Goal: Task Accomplishment & Management: Manage account settings

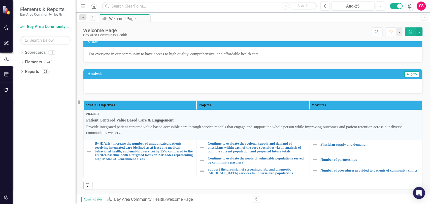
scroll to position [55, 0]
click at [30, 60] on link "Elements" at bounding box center [33, 62] width 17 height 6
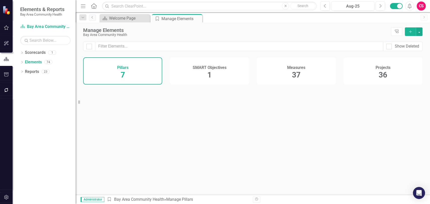
click at [272, 77] on div "Measures 37" at bounding box center [296, 70] width 79 height 27
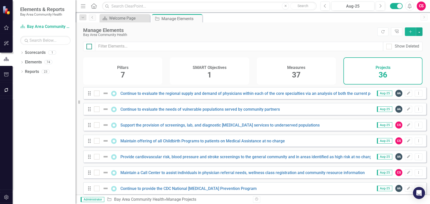
click at [90, 48] on div at bounding box center [89, 47] width 6 height 6
click at [90, 47] on input "checkbox" at bounding box center [87, 45] width 3 height 3
checkbox input "true"
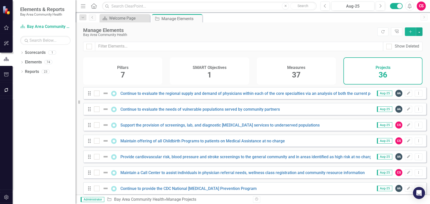
checkbox input "true"
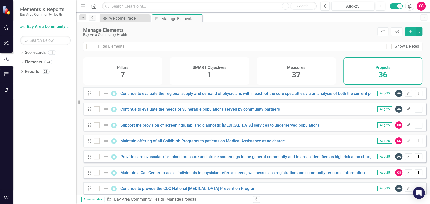
checkbox input "true"
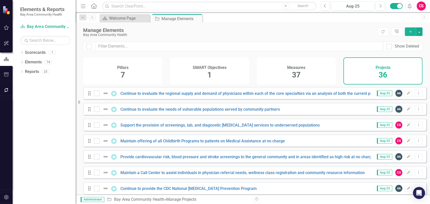
checkbox input "true"
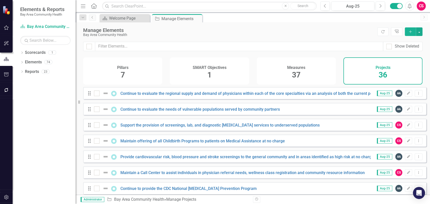
checkbox input "true"
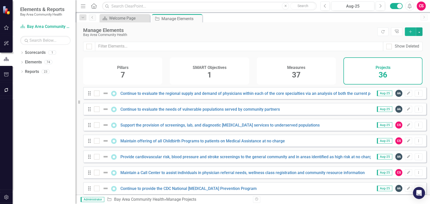
checkbox input "true"
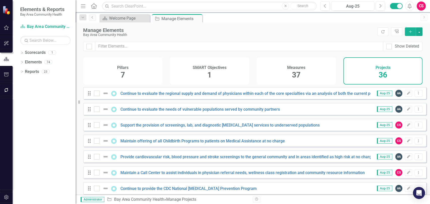
checkbox input "true"
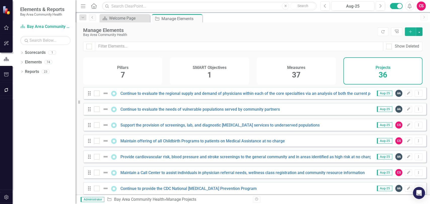
checkbox input "true"
click at [95, 94] on input "checkbox" at bounding box center [95, 92] width 3 height 3
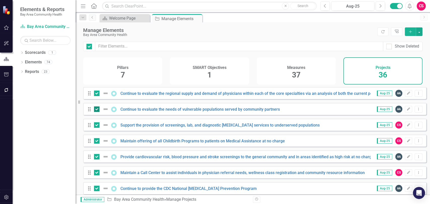
checkbox input "false"
click at [98, 112] on div at bounding box center [97, 110] width 6 height 6
click at [97, 110] on input "checkbox" at bounding box center [95, 108] width 3 height 3
checkbox input "false"
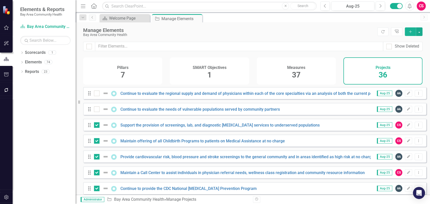
click at [98, 128] on div at bounding box center [97, 125] width 6 height 6
click at [97, 126] on input "checkbox" at bounding box center [95, 123] width 3 height 3
checkbox input "false"
click at [419, 35] on button "button" at bounding box center [419, 31] width 7 height 9
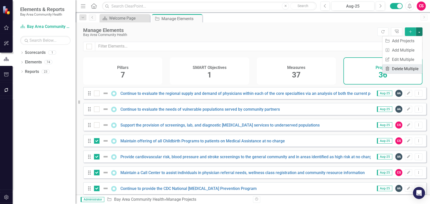
click at [396, 70] on link "Trash Delete Multiple" at bounding box center [402, 68] width 40 height 9
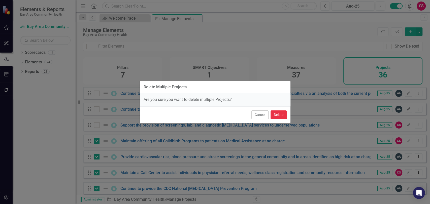
click at [280, 113] on button "Delete" at bounding box center [279, 115] width 16 height 9
checkbox input "false"
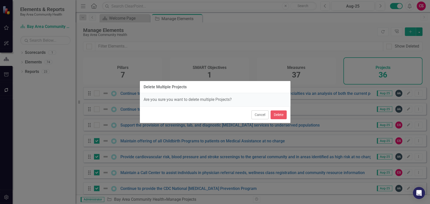
checkbox input "false"
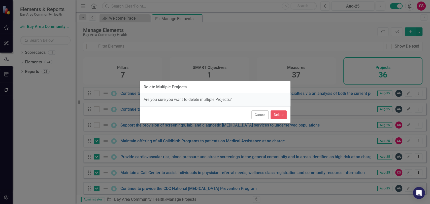
checkbox input "false"
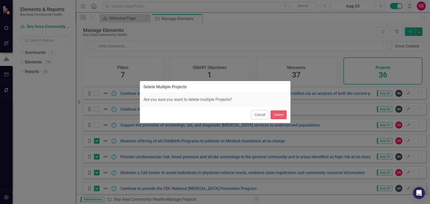
checkbox input "false"
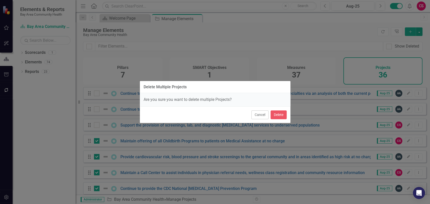
checkbox input "false"
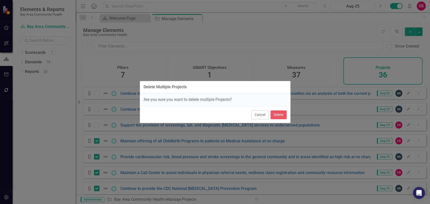
checkbox input "false"
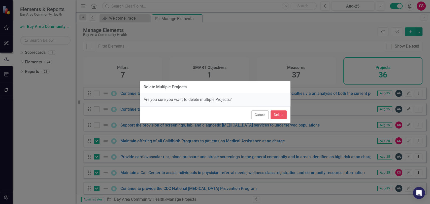
checkbox input "false"
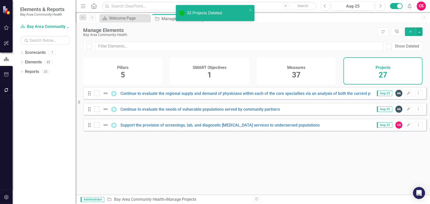
click at [287, 77] on div "Measures 37" at bounding box center [296, 70] width 79 height 27
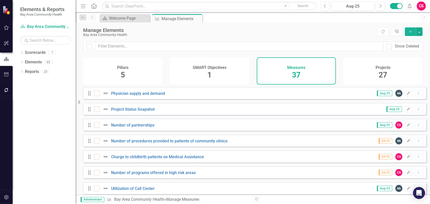
checkbox input "false"
click at [125, 51] on div "Show Deleted" at bounding box center [253, 50] width 355 height 16
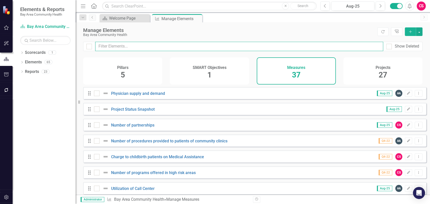
click at [126, 48] on input "text" at bounding box center [239, 46] width 288 height 9
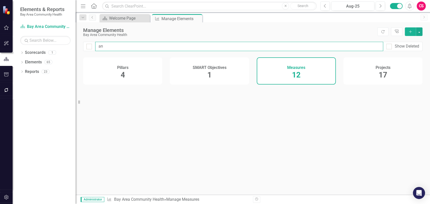
type input "a"
type input "snap"
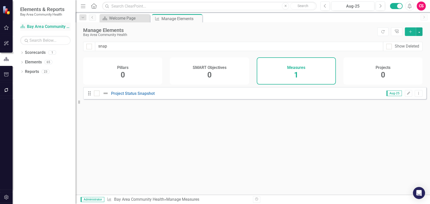
click at [44, 24] on link "Scorecard Bay Area Community Health" at bounding box center [45, 27] width 50 height 6
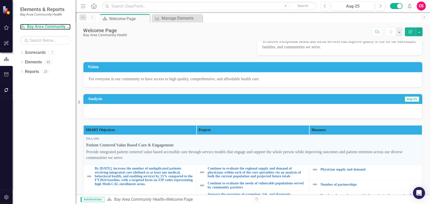
scroll to position [54, 0]
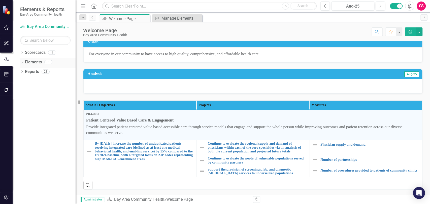
click at [35, 61] on link "Elements" at bounding box center [33, 62] width 17 height 6
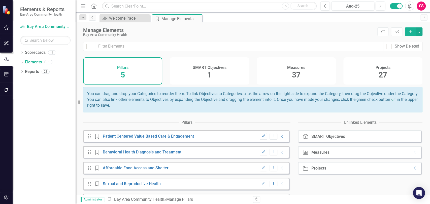
click at [296, 75] on span "37" at bounding box center [296, 75] width 9 height 9
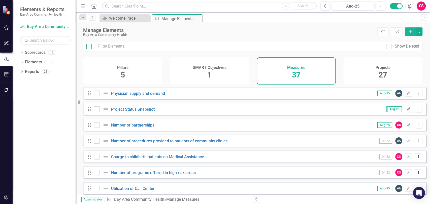
click at [88, 48] on div at bounding box center [89, 47] width 6 height 6
click at [88, 47] on input "checkbox" at bounding box center [87, 45] width 3 height 3
checkbox input "true"
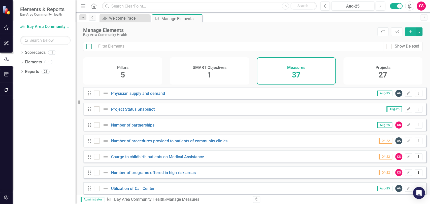
checkbox input "true"
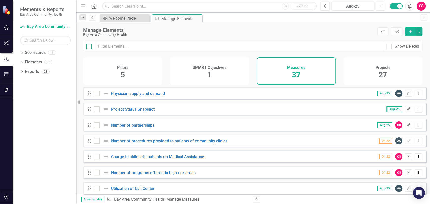
checkbox input "true"
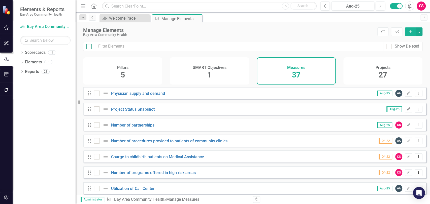
checkbox input "true"
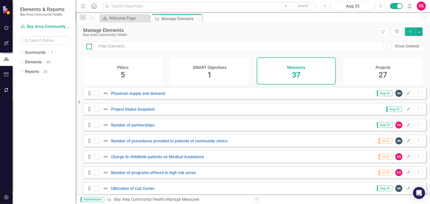
checkbox input "true"
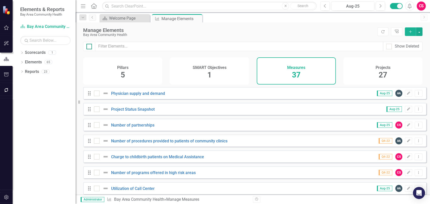
checkbox input "true"
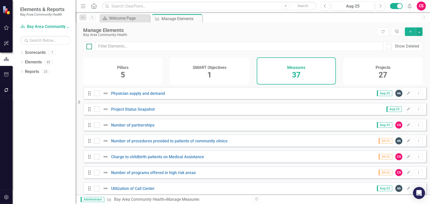
checkbox input "true"
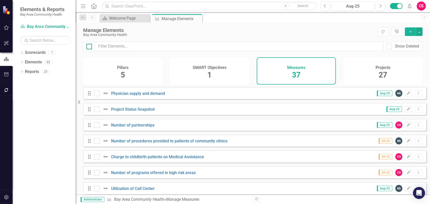
checkbox input "true"
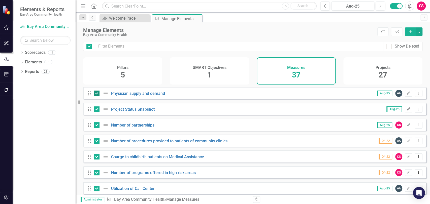
click at [95, 94] on input "checkbox" at bounding box center [95, 92] width 3 height 3
checkbox input "false"
click at [95, 110] on input "checkbox" at bounding box center [95, 108] width 3 height 3
checkbox input "false"
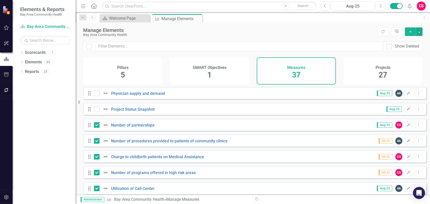
click at [96, 131] on div "Drag Number of partnerships Aug-25 CS Edit Dropdown Menu" at bounding box center [254, 125] width 343 height 12
click at [97, 128] on div at bounding box center [97, 125] width 6 height 6
click at [97, 126] on input "checkbox" at bounding box center [95, 123] width 3 height 3
checkbox input "false"
click at [98, 144] on div at bounding box center [97, 141] width 6 height 6
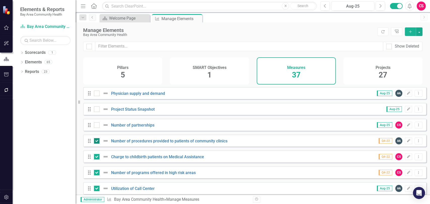
click at [97, 142] on input "checkbox" at bounding box center [95, 139] width 3 height 3
checkbox input "false"
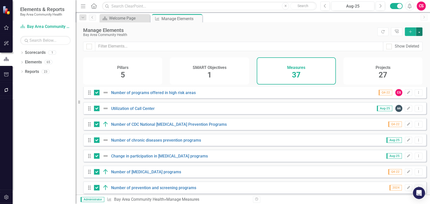
drag, startPoint x: 418, startPoint y: 33, endPoint x: 418, endPoint y: 35, distance: 2.8
click at [419, 33] on button "button" at bounding box center [419, 31] width 7 height 9
click at [402, 68] on link "Trash Delete Multiple" at bounding box center [402, 68] width 40 height 9
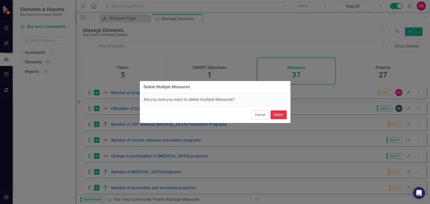
click at [278, 116] on button "Delete" at bounding box center [279, 115] width 16 height 9
checkbox input "false"
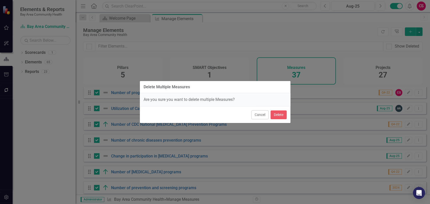
checkbox input "false"
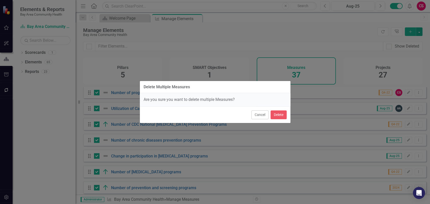
checkbox input "false"
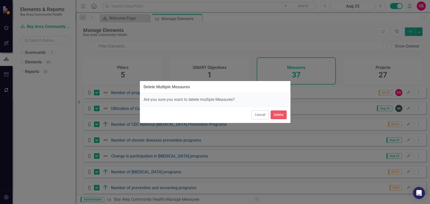
checkbox input "false"
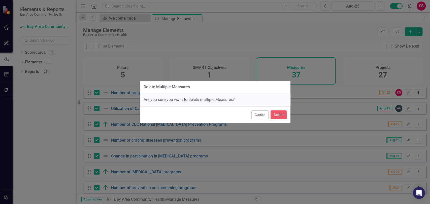
checkbox input "false"
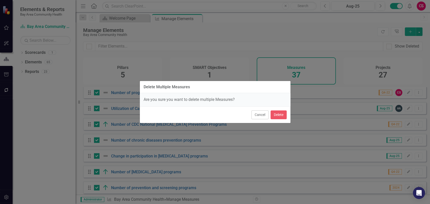
checkbox input "false"
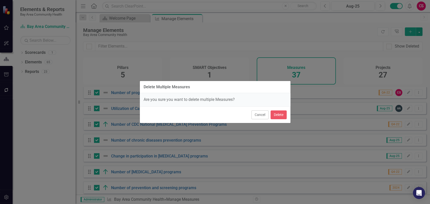
checkbox input "false"
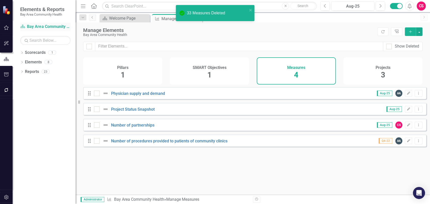
click at [50, 27] on link "Scorecard Bay Area Community Health" at bounding box center [45, 27] width 50 height 6
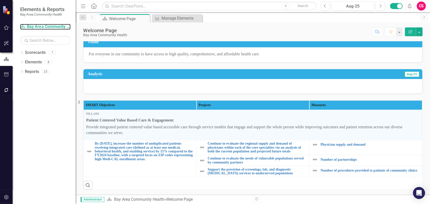
scroll to position [54, 0]
click at [8, 198] on icon "button" at bounding box center [6, 198] width 5 height 4
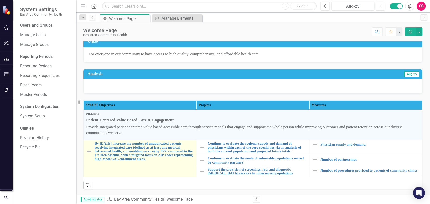
click at [89, 149] on img at bounding box center [89, 152] width 6 height 6
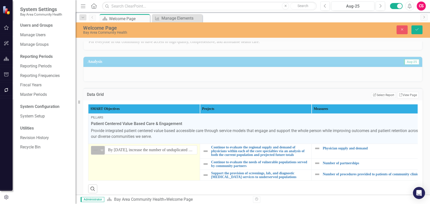
click at [96, 153] on img at bounding box center [95, 150] width 6 height 6
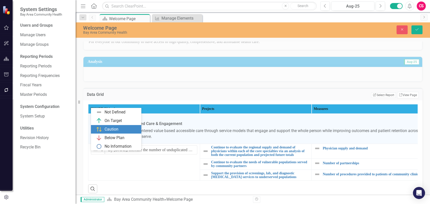
click at [118, 125] on div "Caution" at bounding box center [116, 129] width 50 height 9
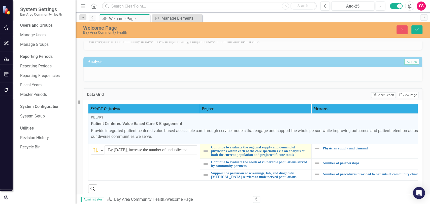
click at [207, 154] on img at bounding box center [206, 151] width 6 height 6
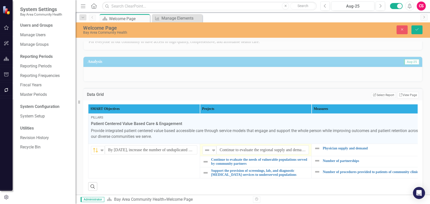
click at [207, 153] on img at bounding box center [207, 150] width 6 height 6
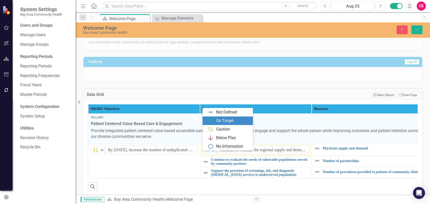
click at [224, 118] on div "On Target" at bounding box center [224, 121] width 17 height 6
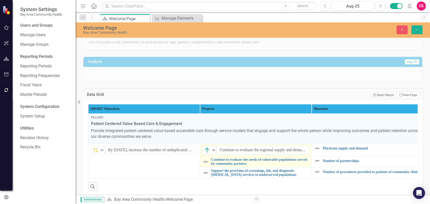
click at [206, 165] on img at bounding box center [206, 162] width 6 height 6
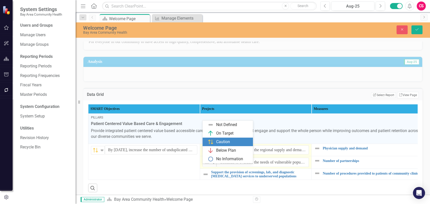
click at [218, 143] on div "Caution" at bounding box center [223, 142] width 14 height 6
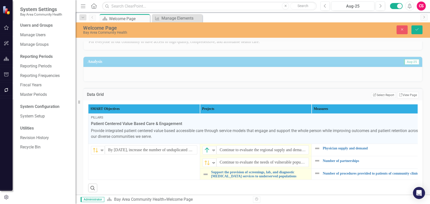
click at [207, 178] on img at bounding box center [206, 175] width 6 height 6
click at [212, 178] on div "Expand" at bounding box center [213, 175] width 5 height 8
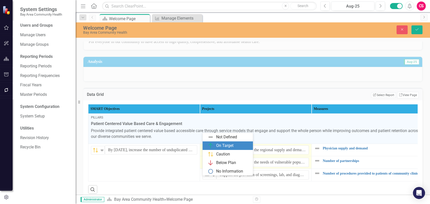
click at [225, 146] on div "On Target" at bounding box center [224, 146] width 17 height 6
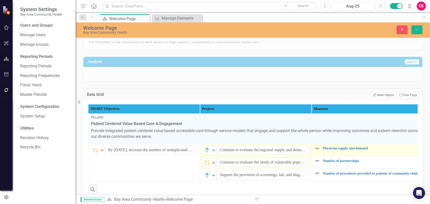
click at [314, 152] on img at bounding box center [317, 149] width 6 height 6
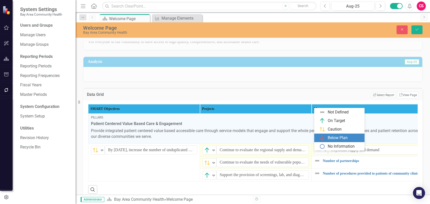
click at [327, 136] on div "Below Plan" at bounding box center [340, 138] width 42 height 6
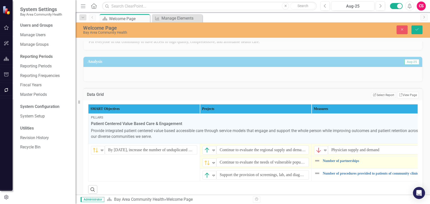
click at [316, 164] on img at bounding box center [317, 161] width 6 height 6
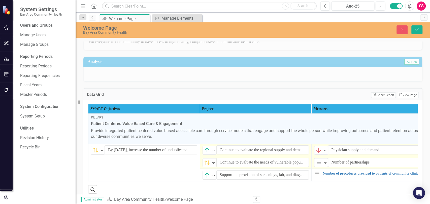
click at [316, 166] on img at bounding box center [319, 163] width 6 height 6
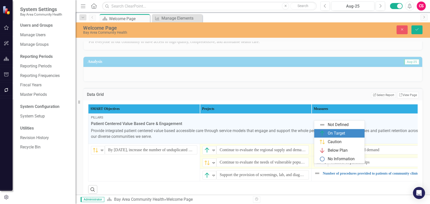
click at [329, 133] on div "On Target" at bounding box center [336, 134] width 17 height 6
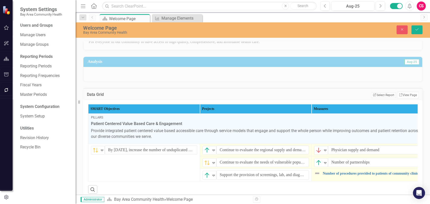
click at [316, 177] on img at bounding box center [317, 174] width 6 height 6
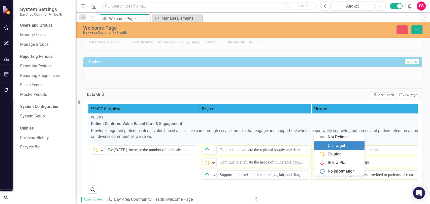
drag, startPoint x: 331, startPoint y: 146, endPoint x: 399, endPoint y: 23, distance: 140.5
click at [331, 146] on div "On Target" at bounding box center [336, 146] width 17 height 6
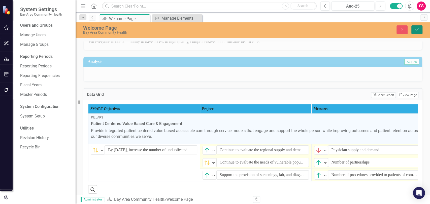
drag, startPoint x: 414, startPoint y: 29, endPoint x: 166, endPoint y: 105, distance: 260.0
click at [415, 29] on icon "Save" at bounding box center [417, 30] width 5 height 4
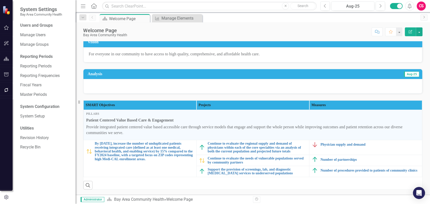
click at [35, 174] on div "Users and Groups Manage Users Manage Groups Reporting Periods Reporting Periods…" at bounding box center [44, 114] width 63 height 182
click at [7, 57] on icon "button" at bounding box center [6, 59] width 5 height 4
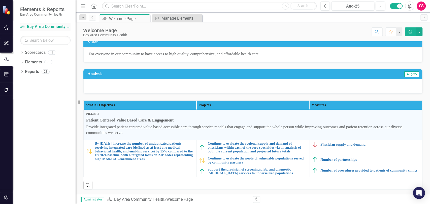
click at [44, 30] on div "Scorecard Bay Area Community Health" at bounding box center [45, 27] width 50 height 8
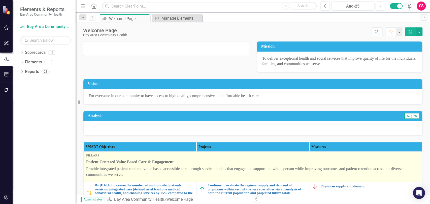
scroll to position [46, 0]
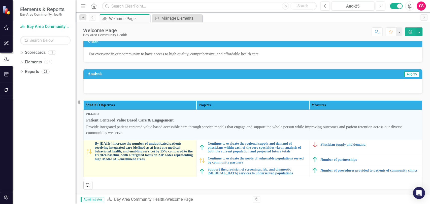
click at [123, 146] on link "By [DATE], increase the number of unduplicated patients receiving integrated ca…" at bounding box center [144, 151] width 99 height 19
